Goal: Task Accomplishment & Management: Manage account settings

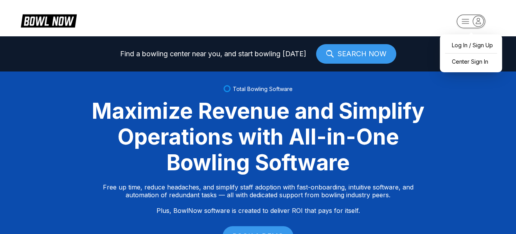
click at [466, 21] on rect "button" at bounding box center [471, 21] width 29 height 14
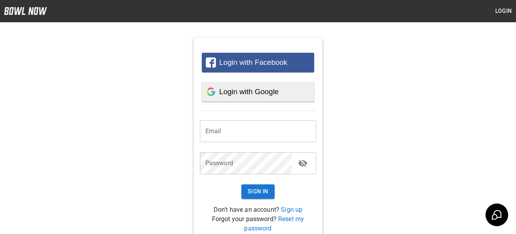
click at [266, 92] on span "Login with Google" at bounding box center [248, 92] width 59 height 8
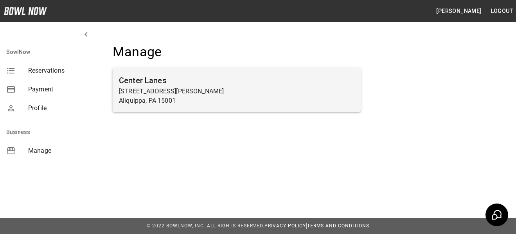
click at [238, 102] on p "Aliquippa, PA 15001" at bounding box center [237, 100] width 236 height 9
